Goal: Transaction & Acquisition: Purchase product/service

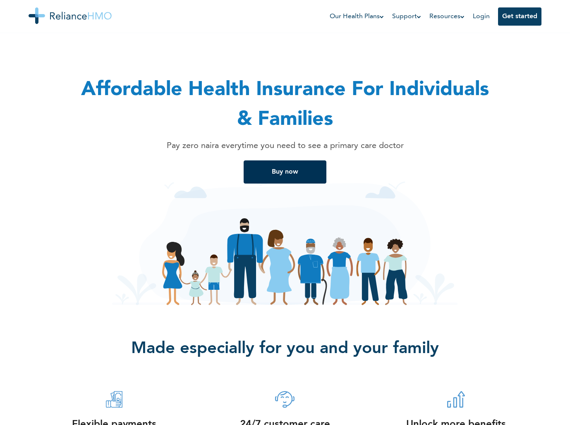
click at [258, 171] on button "Buy now" at bounding box center [285, 171] width 83 height 23
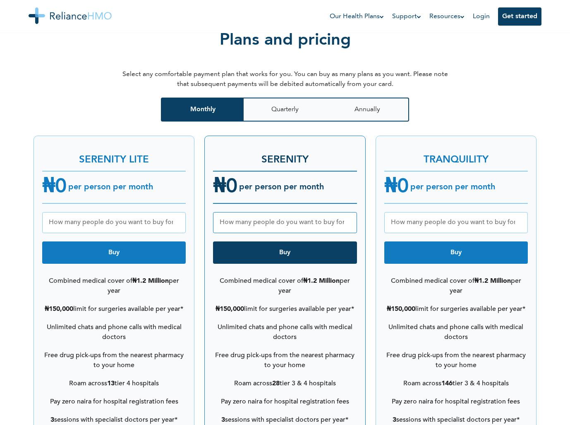
scroll to position [1020, 0]
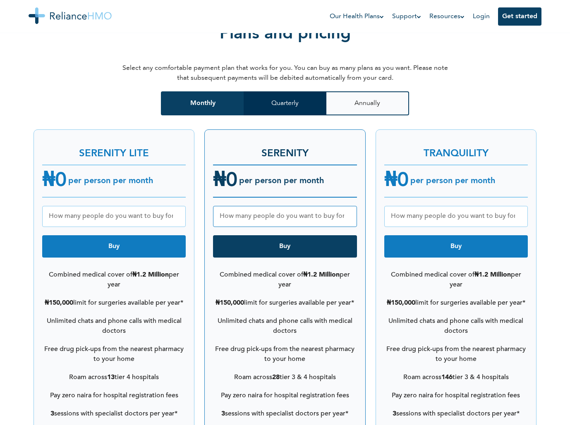
click at [284, 98] on button "Quarterly" at bounding box center [285, 103] width 83 height 24
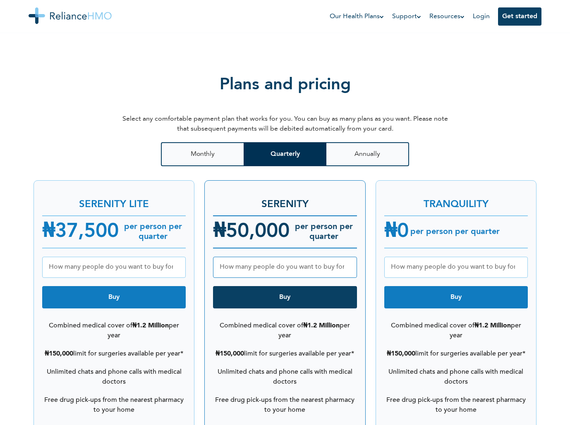
scroll to position [954, 0]
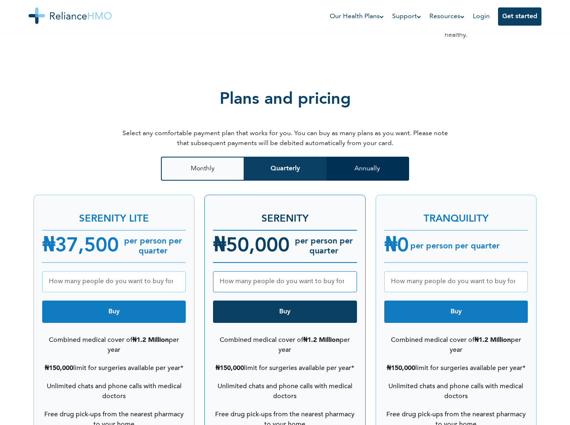
click at [348, 166] on button "Annually" at bounding box center [367, 169] width 83 height 24
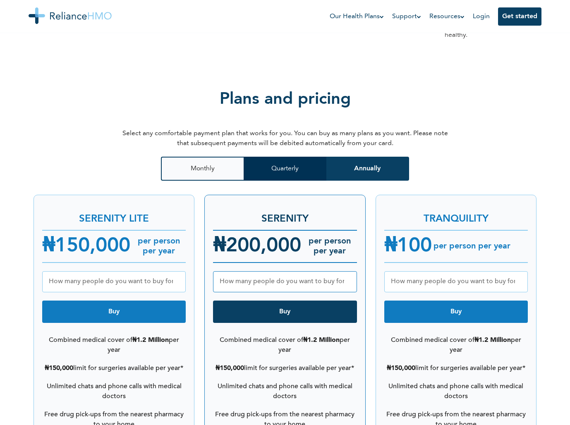
click at [305, 159] on button "Quarterly" at bounding box center [285, 169] width 83 height 24
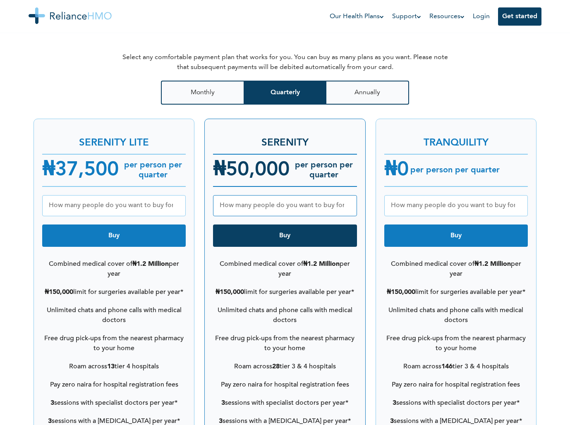
scroll to position [1035, 0]
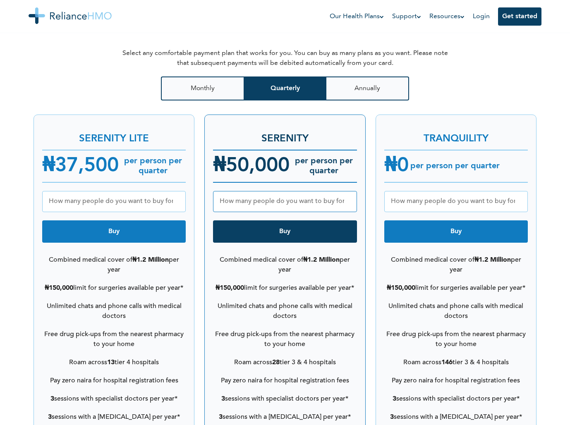
click at [425, 191] on input "number" at bounding box center [455, 201] width 143 height 21
click at [313, 191] on input "number" at bounding box center [284, 201] width 143 height 21
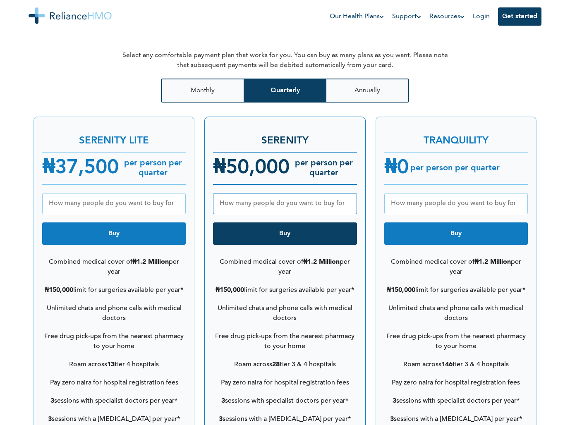
scroll to position [1039, 0]
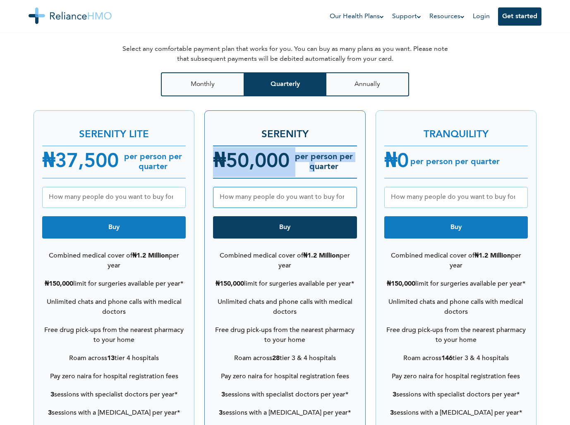
drag, startPoint x: 316, startPoint y: 155, endPoint x: 293, endPoint y: 136, distance: 30.5
click at [293, 146] on div "₦ 50,000 per person per quarter" at bounding box center [284, 162] width 143 height 33
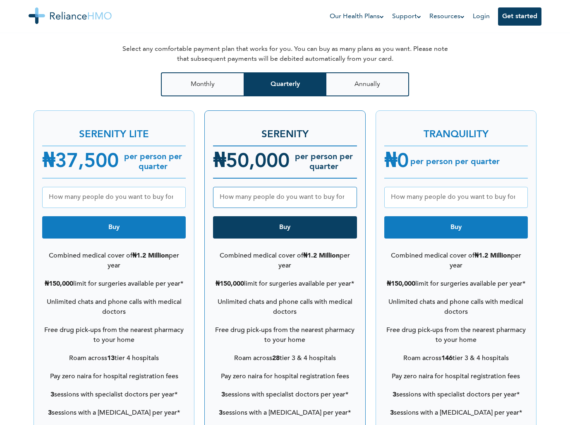
click at [307, 152] on h6 "per person per quarter" at bounding box center [322, 162] width 67 height 20
click at [314, 187] on input "number" at bounding box center [284, 197] width 143 height 21
click at [434, 189] on input "number" at bounding box center [455, 197] width 143 height 21
type input "1"
click at [370, 77] on button "Annually" at bounding box center [367, 84] width 83 height 24
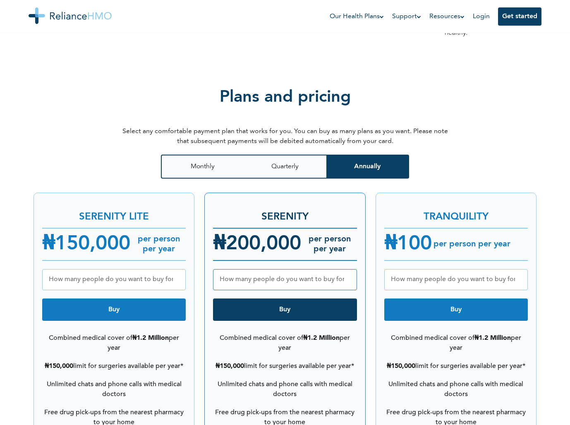
scroll to position [963, 0]
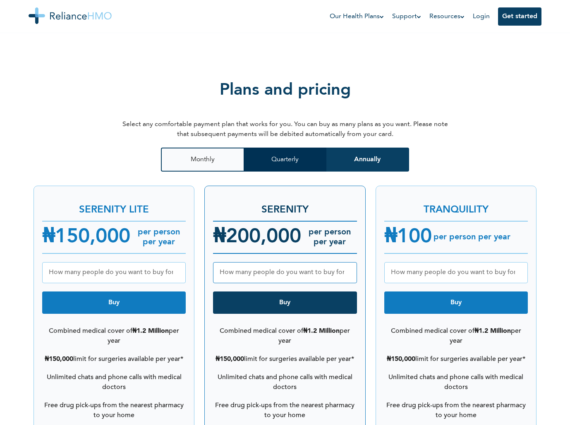
click at [285, 148] on button "Quarterly" at bounding box center [285, 160] width 83 height 24
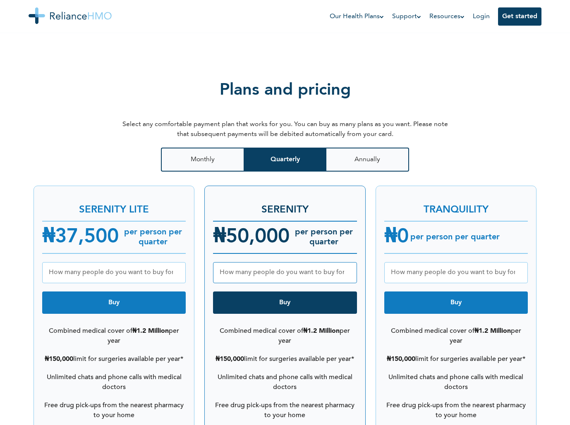
click at [287, 266] on input "number" at bounding box center [284, 272] width 143 height 21
type input "1"
click at [318, 368] on li "Unlimited chats and phone calls with medical doctors" at bounding box center [284, 382] width 143 height 28
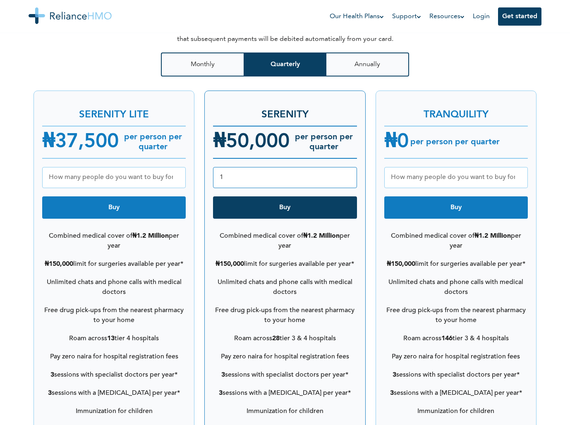
scroll to position [1036, 0]
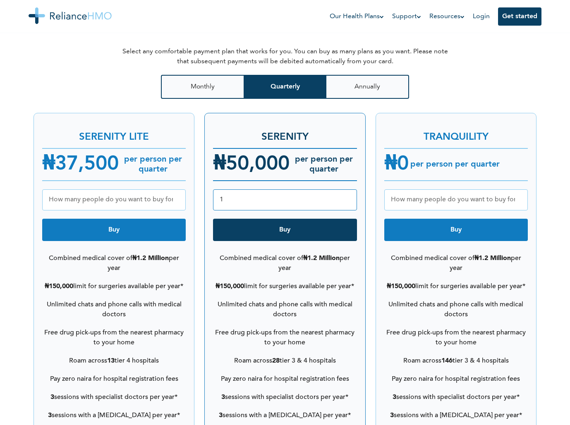
click at [251, 220] on button "Buy" at bounding box center [284, 230] width 143 height 22
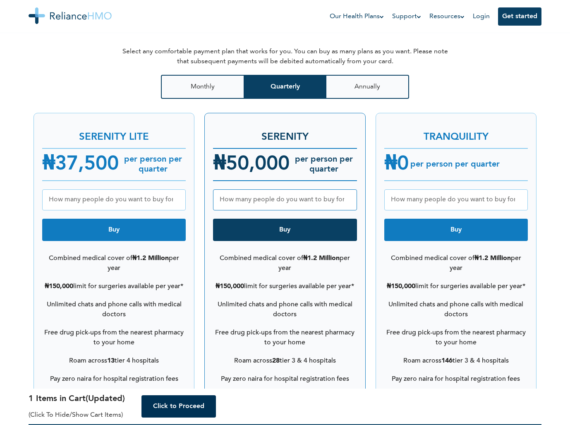
click at [191, 404] on button "Click to Proceed" at bounding box center [178, 406] width 74 height 22
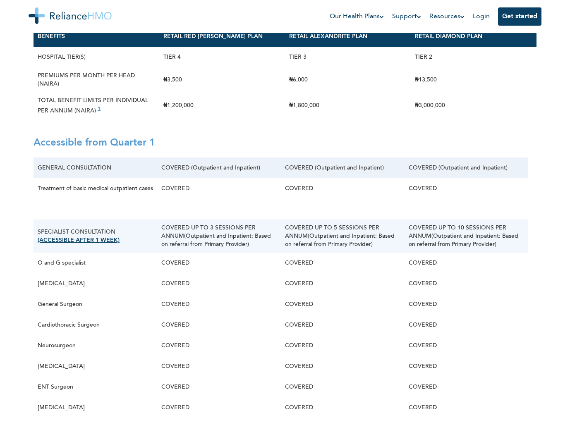
scroll to position [110, 0]
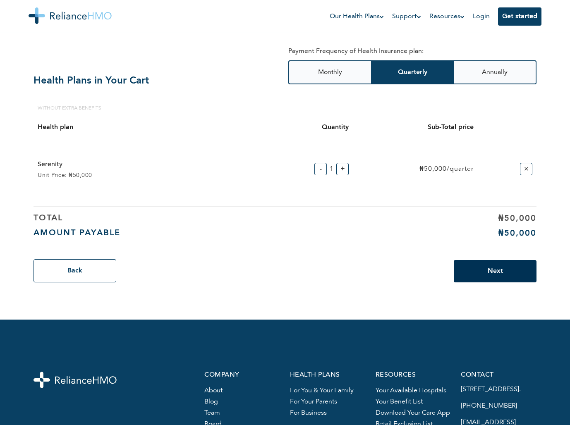
click at [463, 263] on button "Next" at bounding box center [495, 271] width 83 height 22
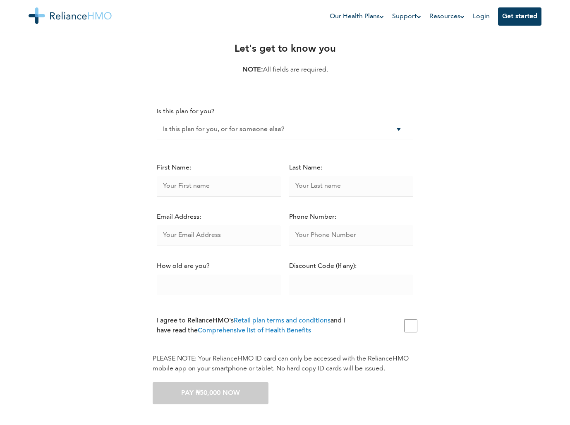
scroll to position [25, 0]
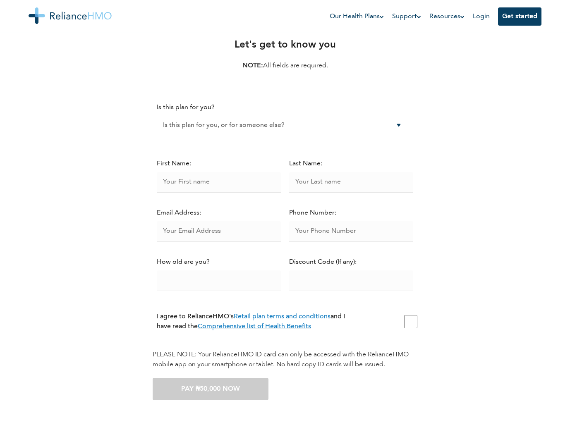
click at [227, 126] on select "Is this plan for you, or for someone else? No, its for someone else. Yes, its f…" at bounding box center [285, 125] width 256 height 19
select select "me"
click at [157, 116] on select "Is this plan for you, or for someone else? No, its for someone else. Yes, its f…" at bounding box center [285, 125] width 256 height 19
click at [211, 278] on input "number" at bounding box center [219, 280] width 124 height 21
